Goal: Navigation & Orientation: Find specific page/section

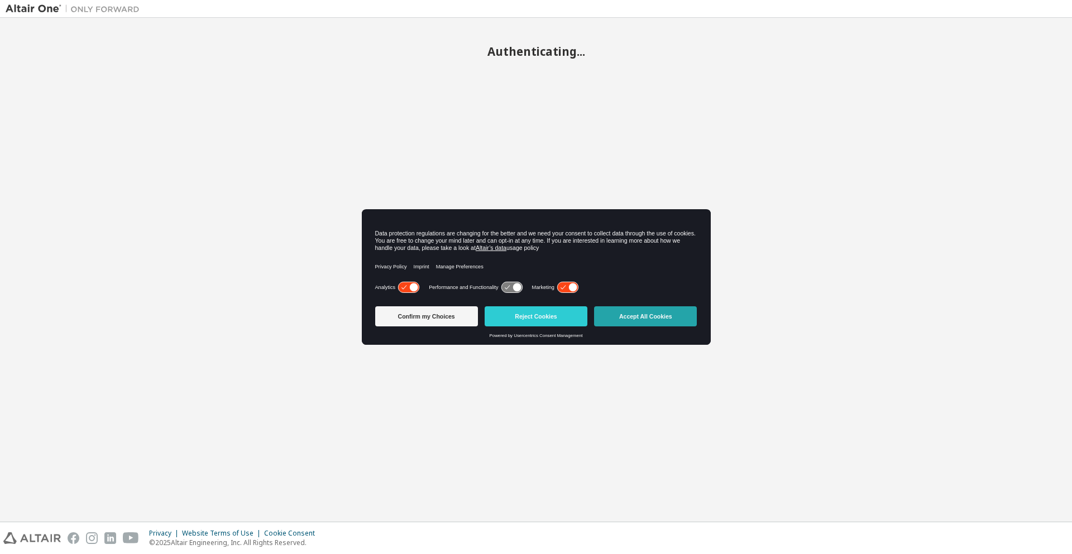
click at [645, 310] on button "Accept All Cookies" at bounding box center [645, 316] width 103 height 20
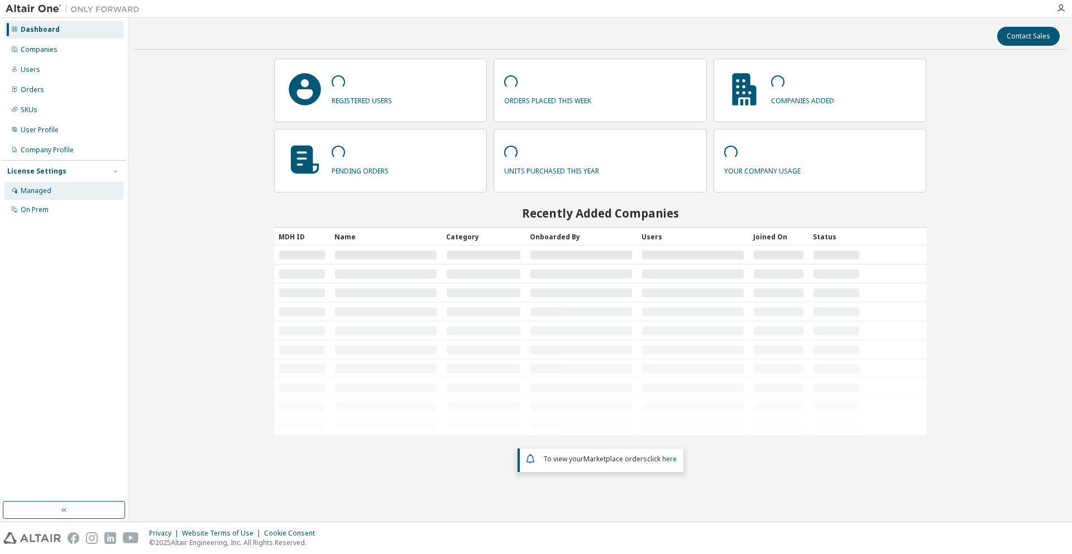
click at [47, 188] on div "Managed" at bounding box center [36, 190] width 31 height 9
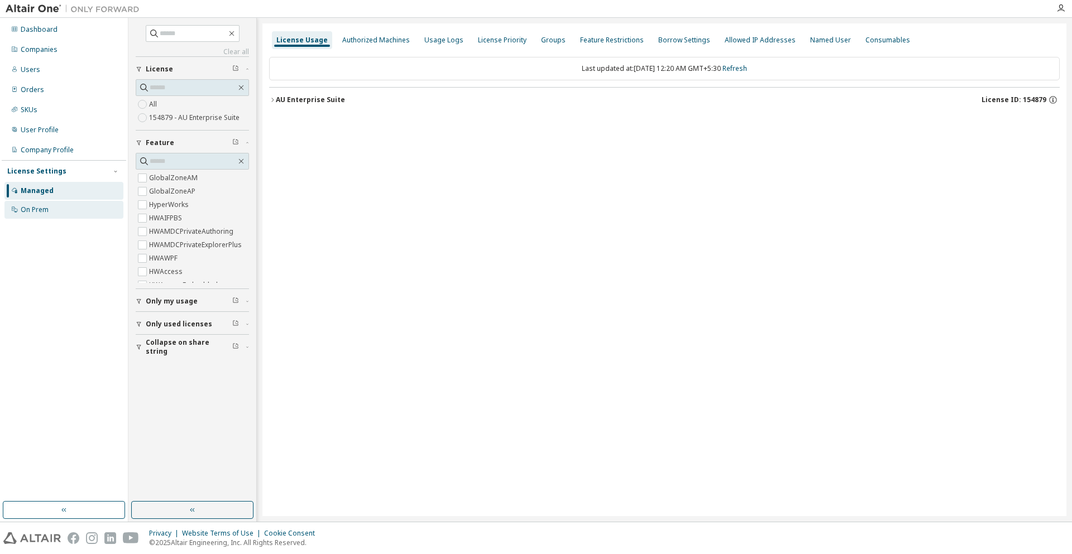
click at [36, 209] on div "On Prem" at bounding box center [35, 209] width 28 height 9
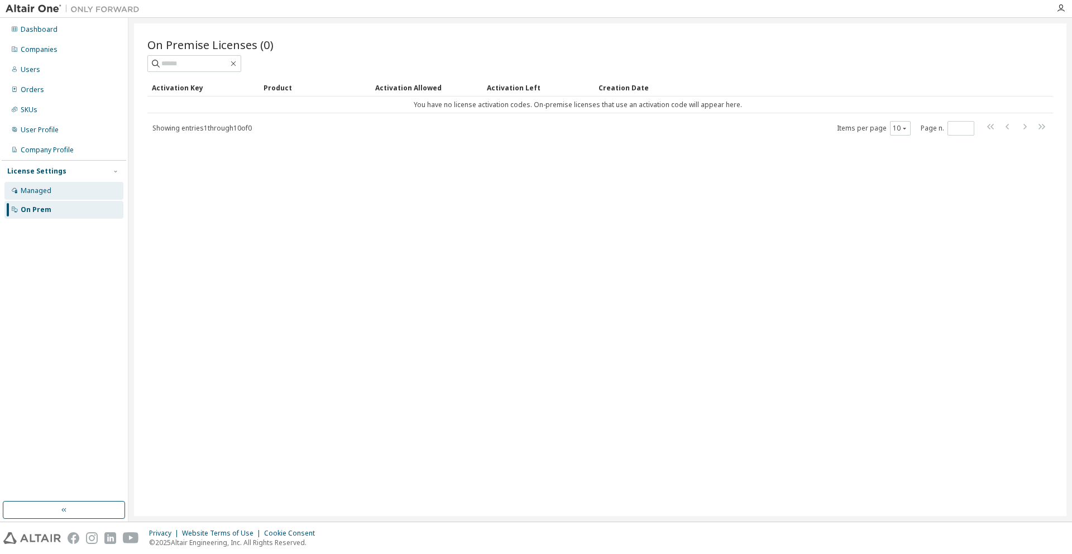
click at [46, 188] on div "Managed" at bounding box center [36, 190] width 31 height 9
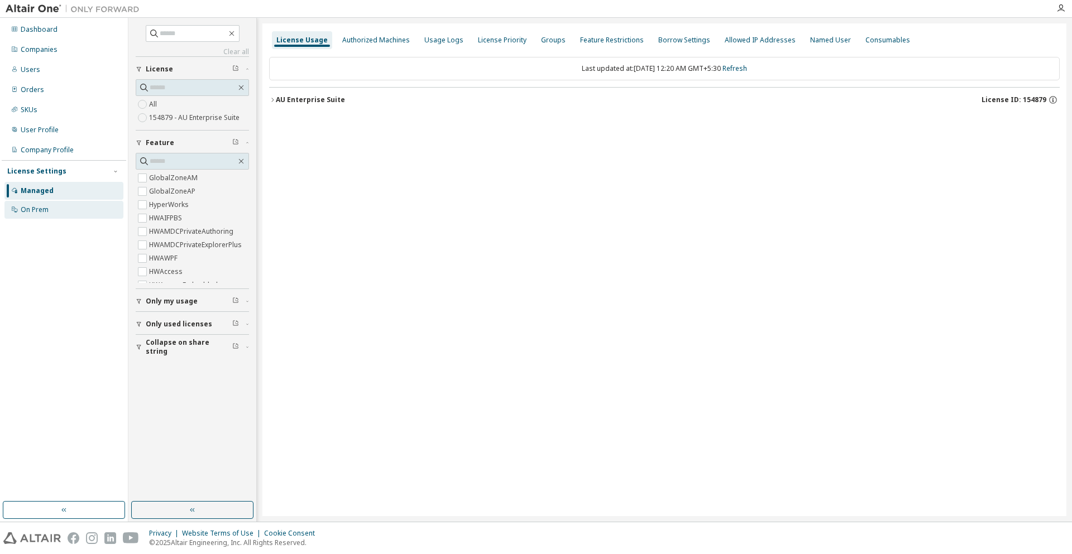
click at [51, 207] on div "On Prem" at bounding box center [63, 210] width 119 height 18
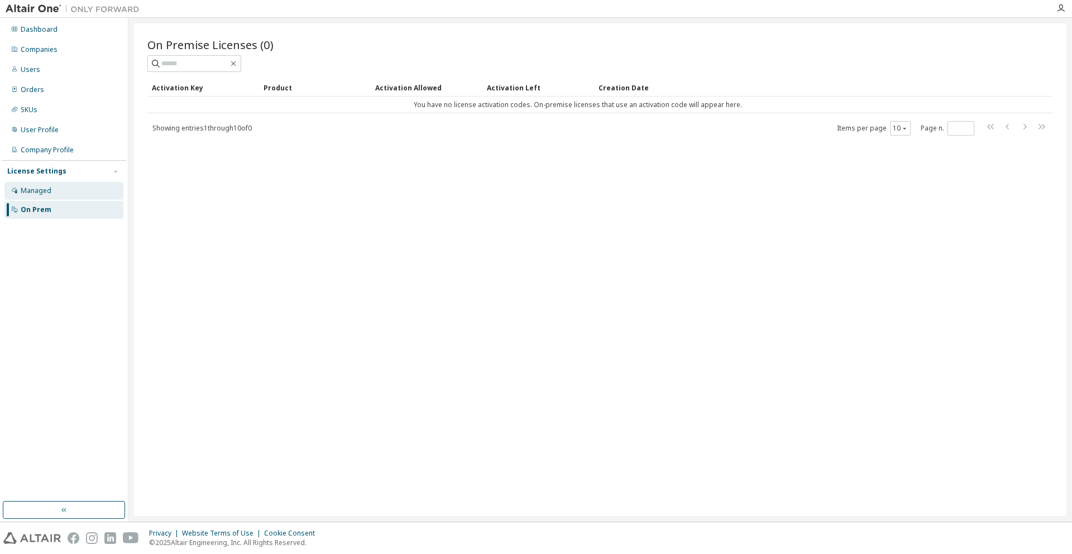
click at [50, 194] on div "Managed" at bounding box center [36, 190] width 31 height 9
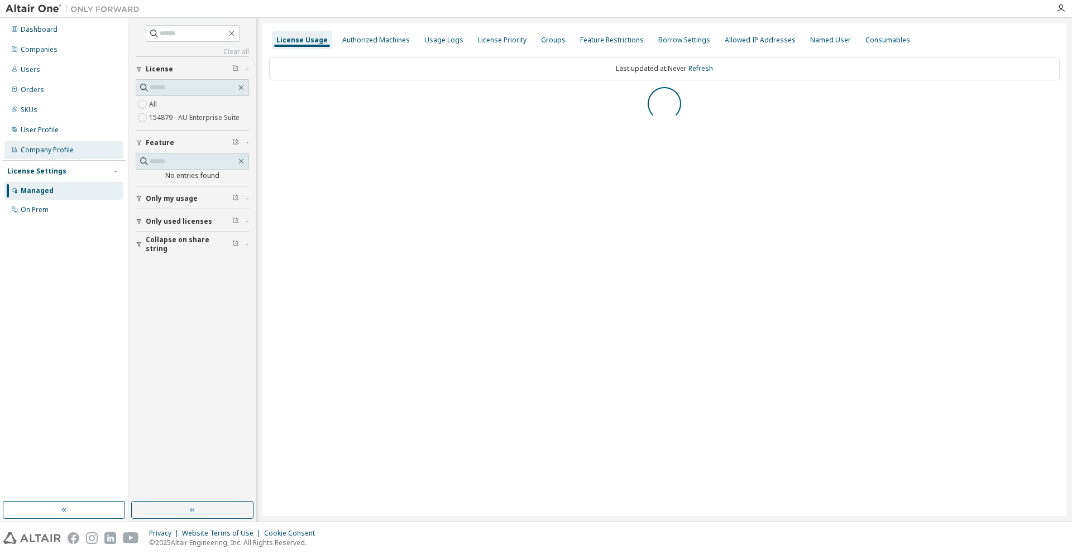
click at [40, 147] on div "Company Profile" at bounding box center [47, 150] width 53 height 9
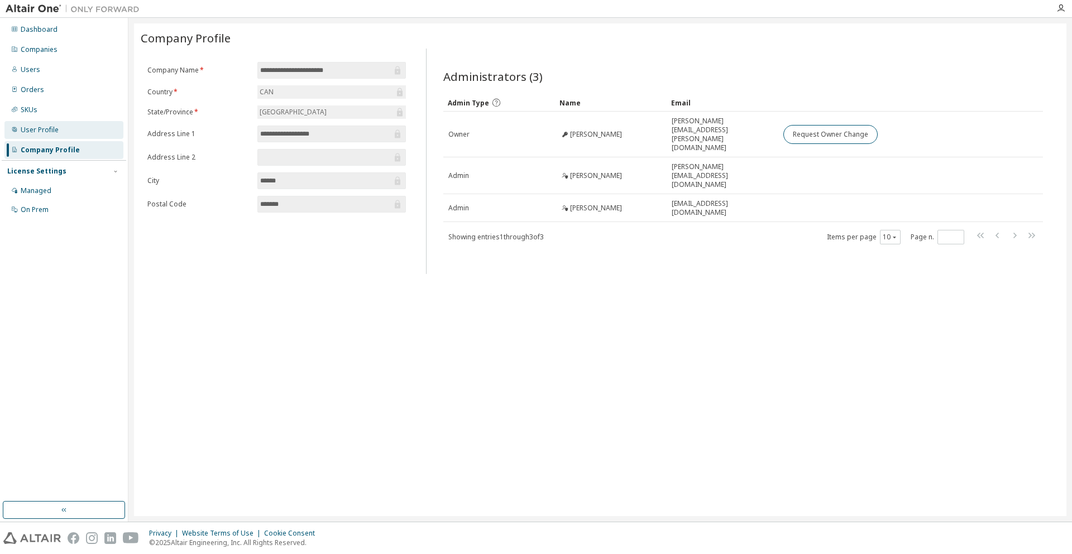
click at [47, 128] on div "User Profile" at bounding box center [40, 130] width 38 height 9
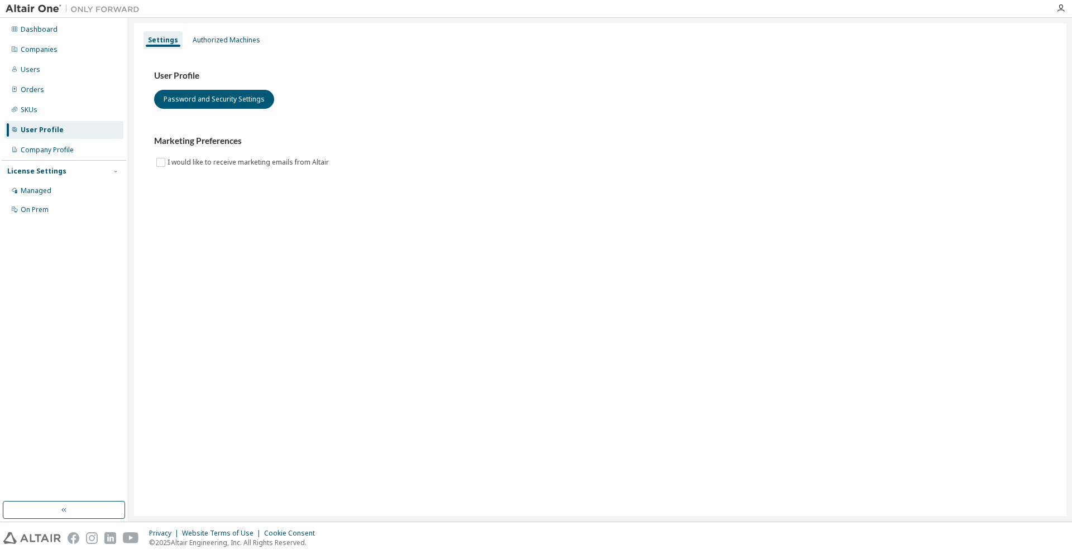
click at [53, 99] on div "Dashboard Companies Users Orders SKUs User Profile Company Profile License Sett…" at bounding box center [64, 120] width 124 height 200
click at [54, 88] on div "Orders" at bounding box center [63, 90] width 119 height 18
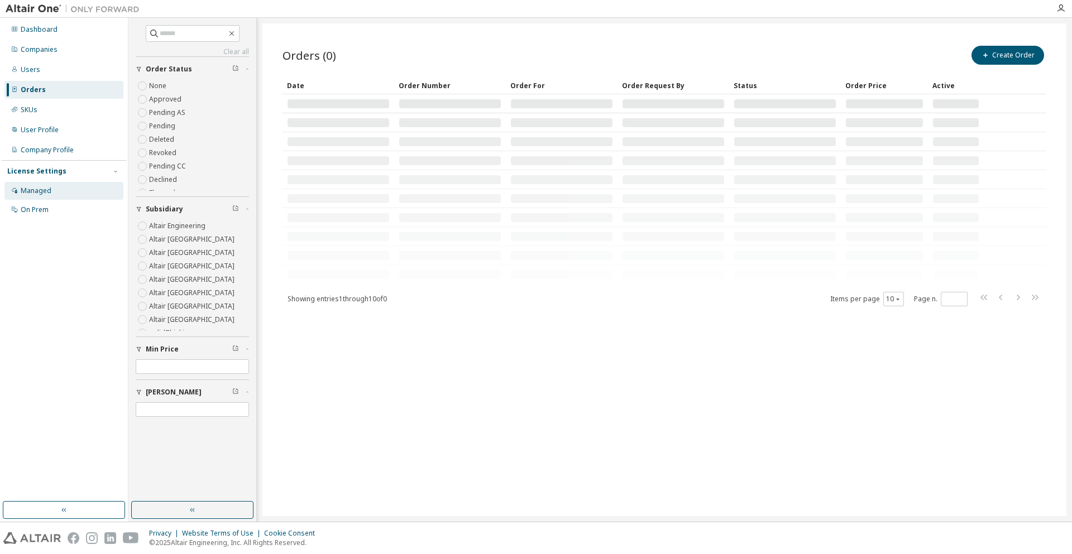
click at [36, 196] on div "Managed" at bounding box center [63, 191] width 119 height 18
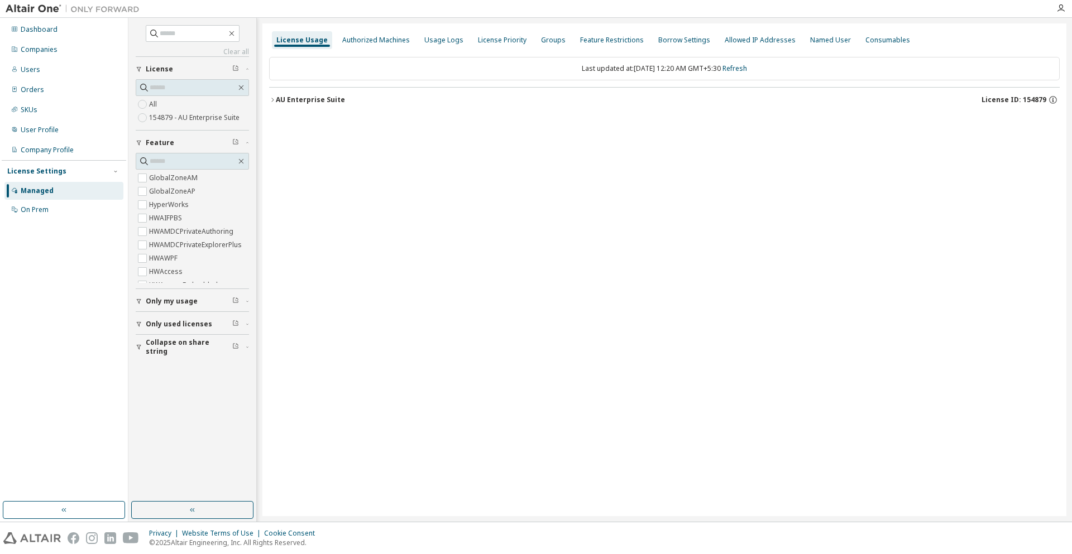
click at [305, 100] on div "AU Enterprise Suite" at bounding box center [310, 99] width 69 height 9
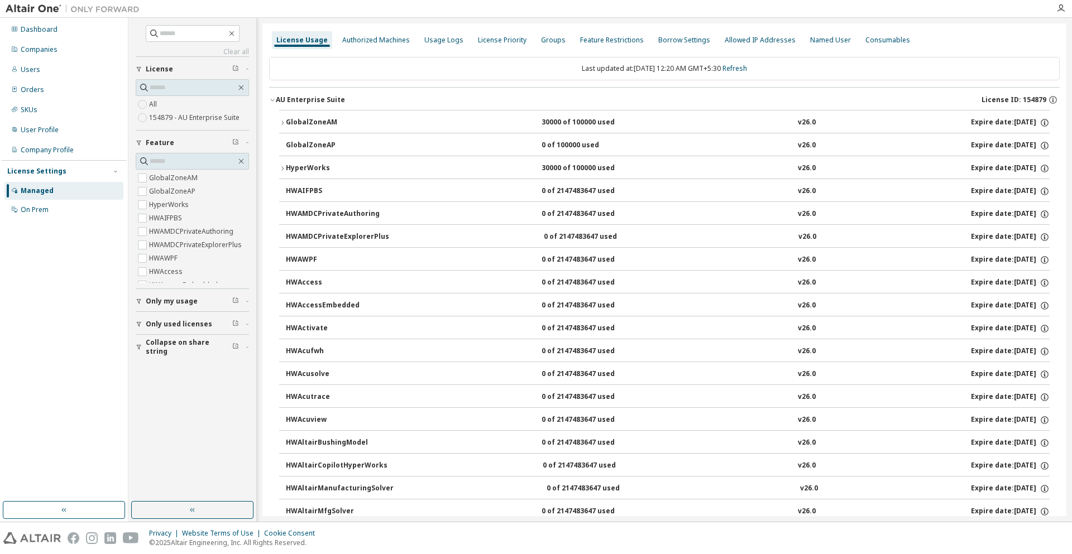
click at [279, 123] on icon "button" at bounding box center [282, 122] width 7 height 7
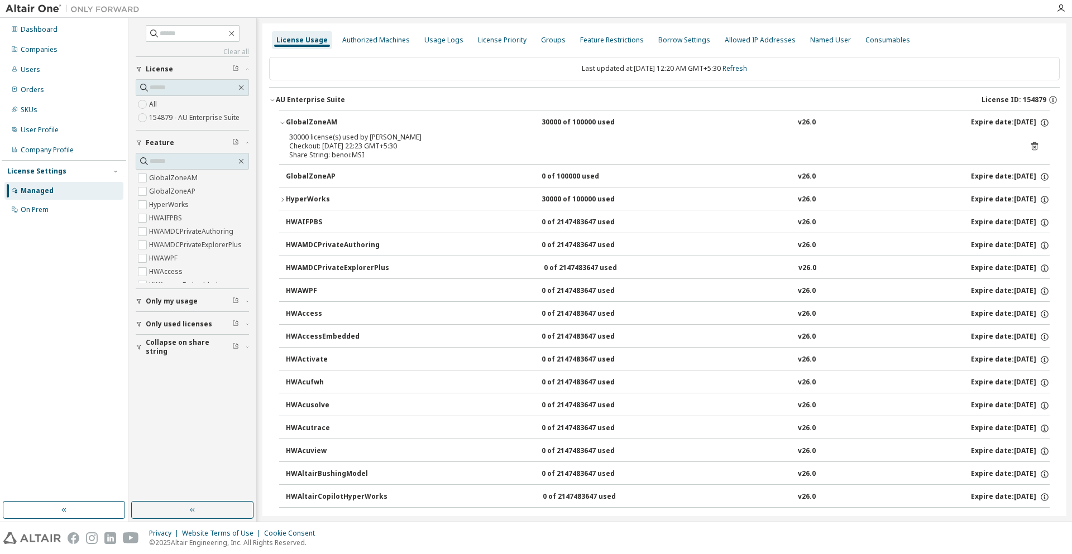
click at [1032, 147] on icon at bounding box center [1034, 146] width 10 height 10
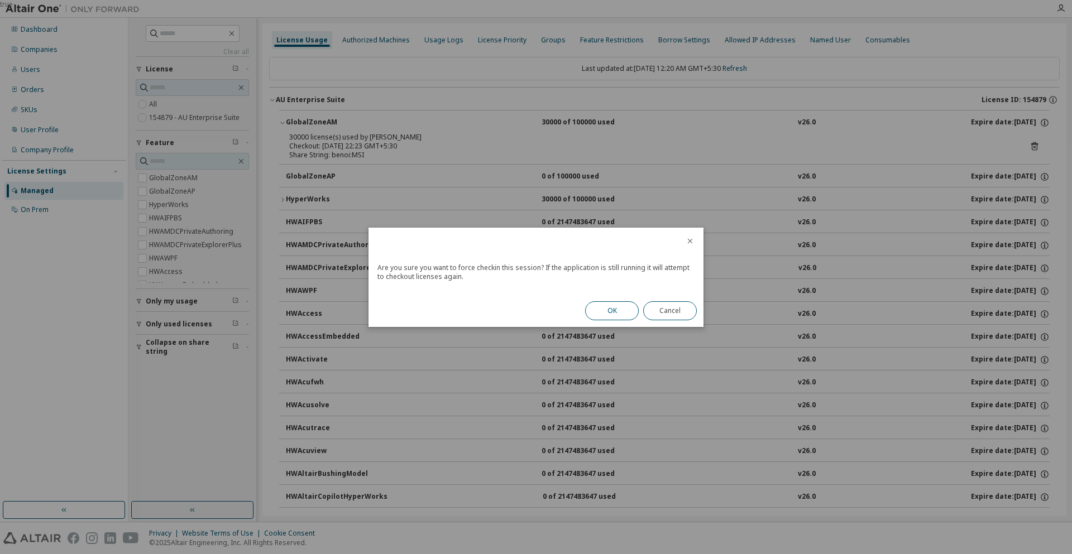
click at [611, 304] on button "OK" at bounding box center [612, 310] width 54 height 19
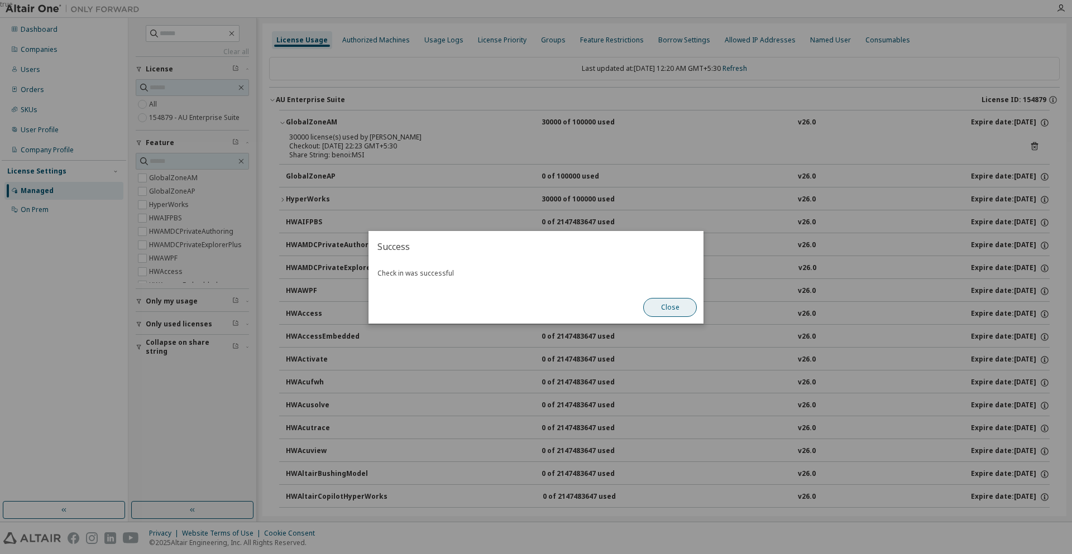
click at [673, 303] on button "Close" at bounding box center [670, 307] width 54 height 19
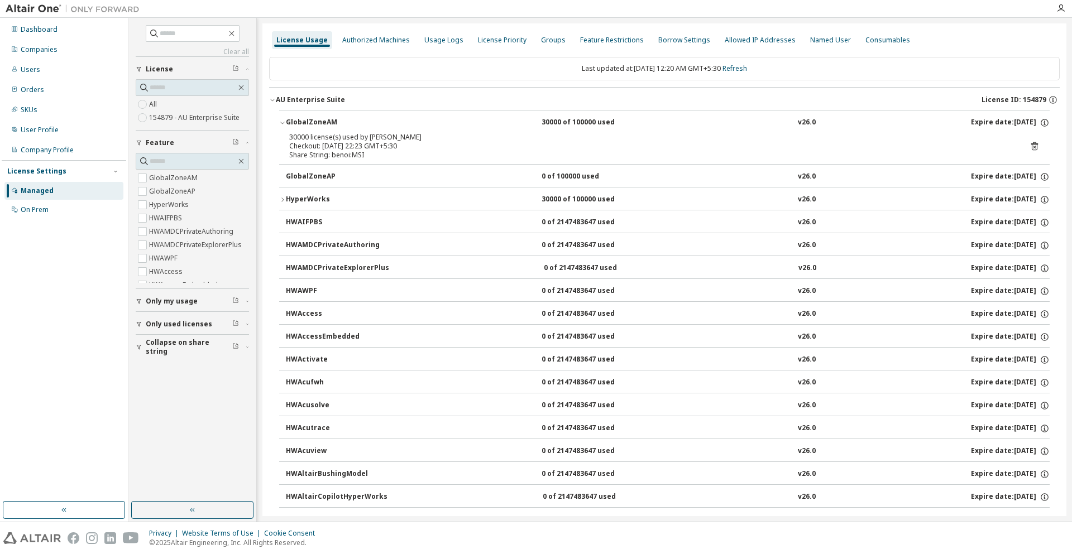
click at [351, 155] on div "Share String: benoi:MSI" at bounding box center [650, 155] width 723 height 9
click at [680, 108] on button "AU Enterprise Suite License ID: 154879" at bounding box center [664, 100] width 790 height 25
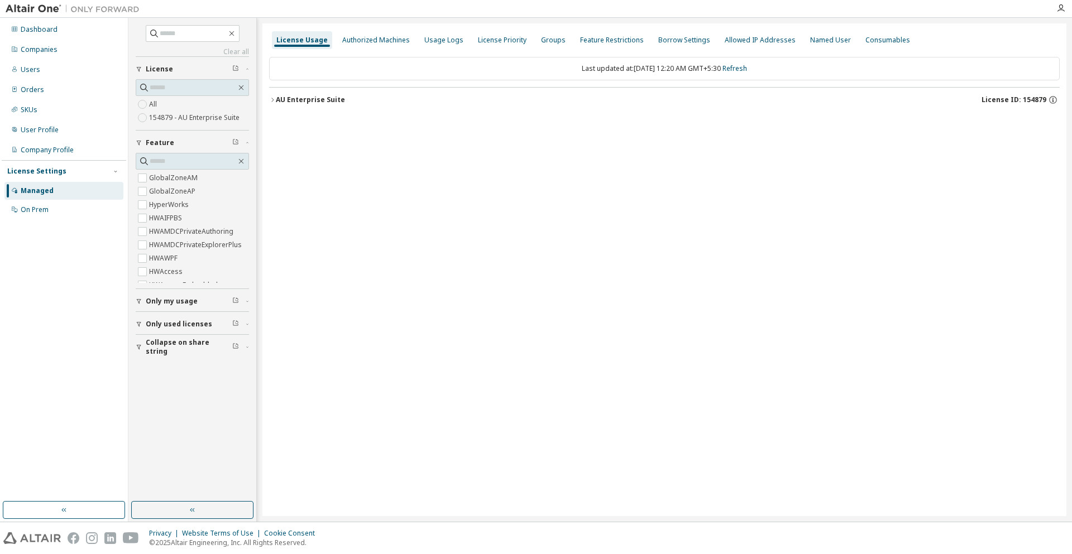
click at [424, 98] on div "AU Enterprise Suite License ID: 154879" at bounding box center [668, 100] width 784 height 10
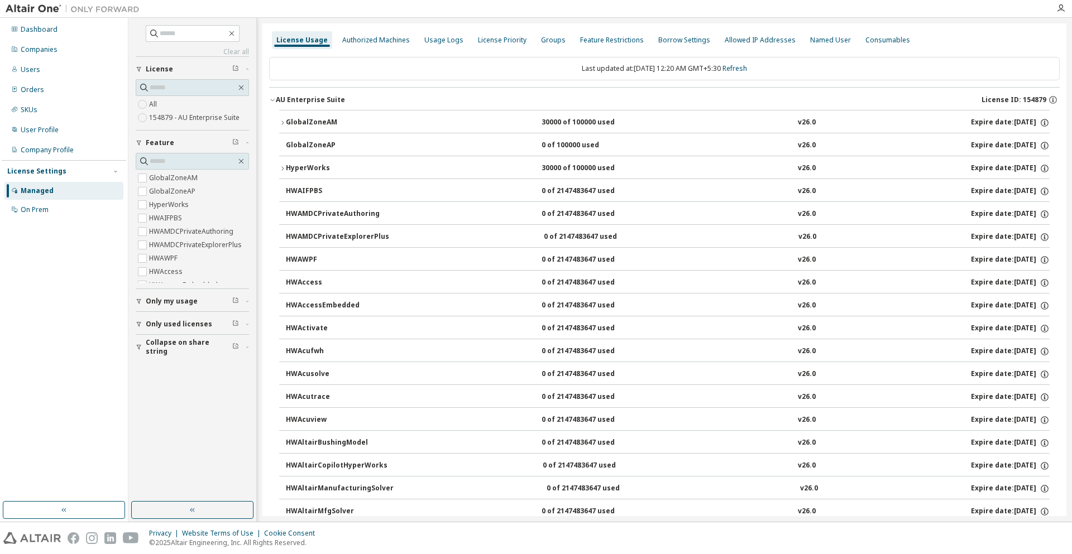
click at [296, 127] on div "GlobalZoneAM" at bounding box center [336, 123] width 100 height 10
